Goal: Task Accomplishment & Management: Manage account settings

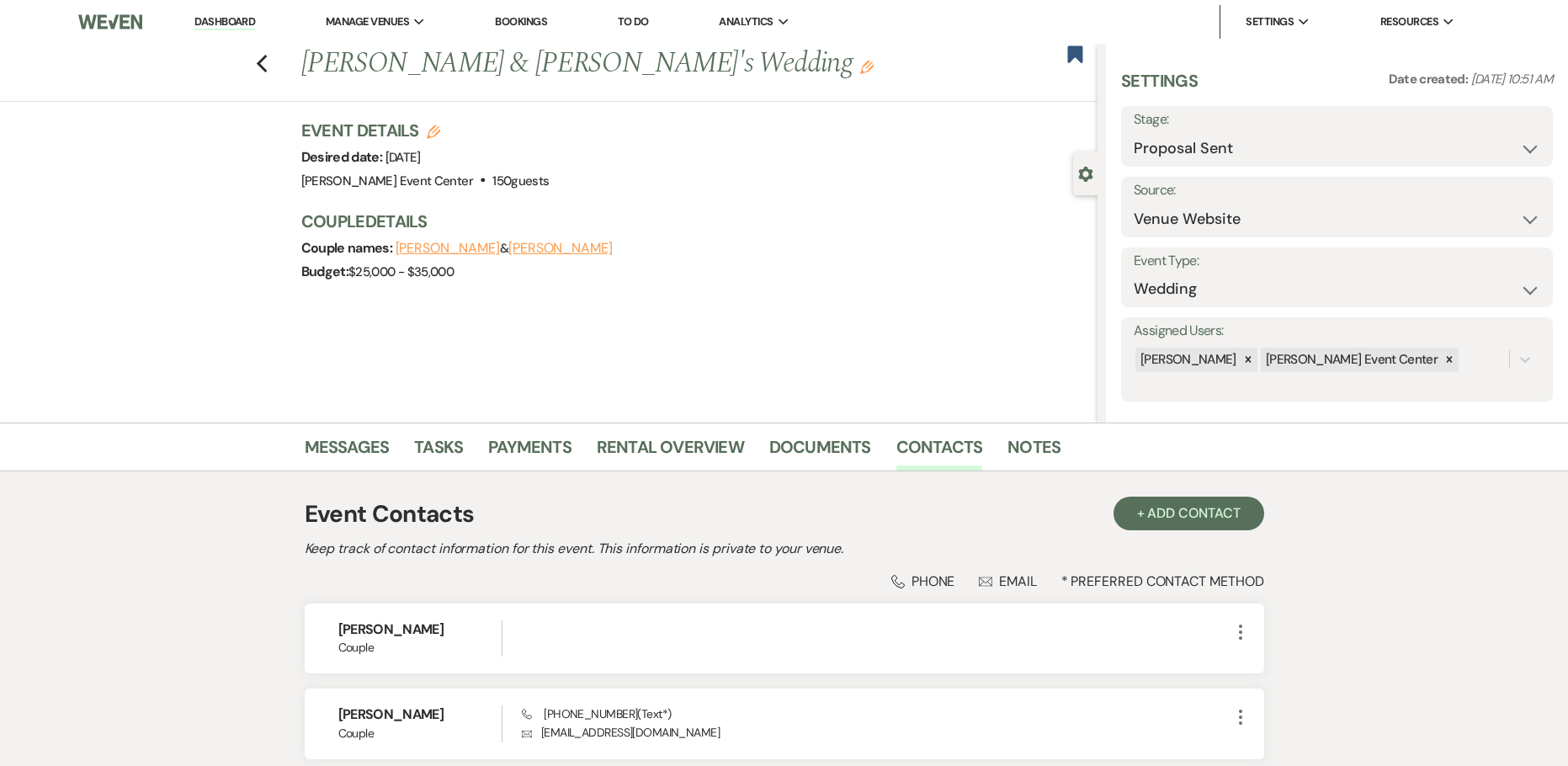
select select "6"
select select "5"
